Goal: Navigation & Orientation: Find specific page/section

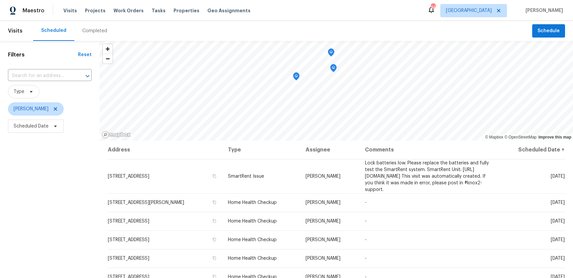
scroll to position [85, 0]
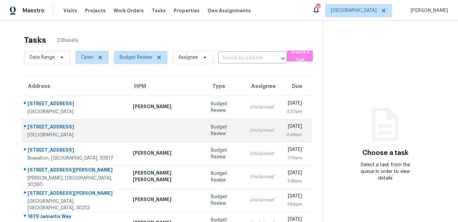
scroll to position [124, 0]
